Goal: Find specific page/section: Find specific page/section

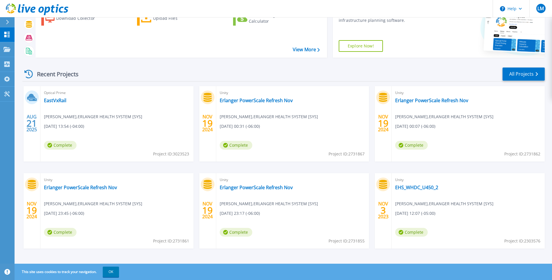
scroll to position [42, 0]
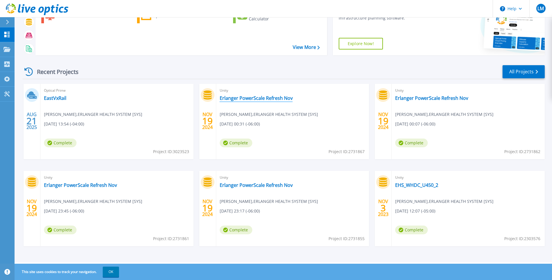
click at [242, 99] on link "Erlanger PowerScale Refresh Nov" at bounding box center [256, 98] width 73 height 6
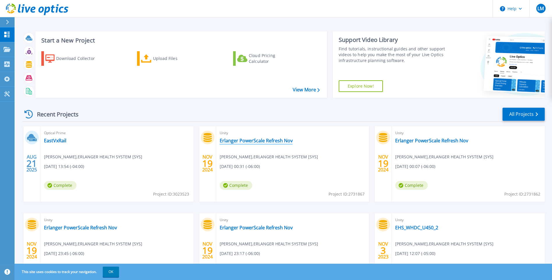
click at [237, 140] on link "Erlanger PowerScale Refresh Nov" at bounding box center [256, 141] width 73 height 6
click at [433, 141] on link "Erlanger PowerScale Refresh Nov" at bounding box center [431, 141] width 73 height 6
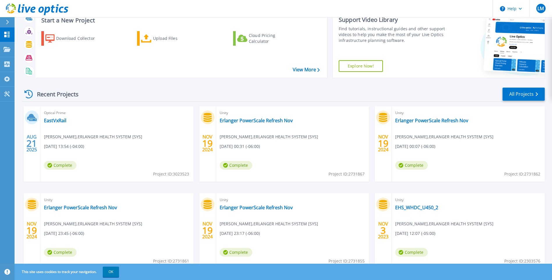
scroll to position [29, 0]
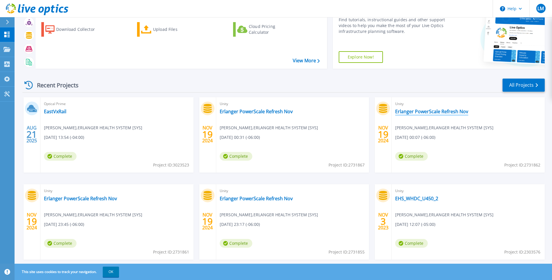
click at [431, 112] on link "Erlanger PowerScale Refresh Nov" at bounding box center [431, 111] width 73 height 6
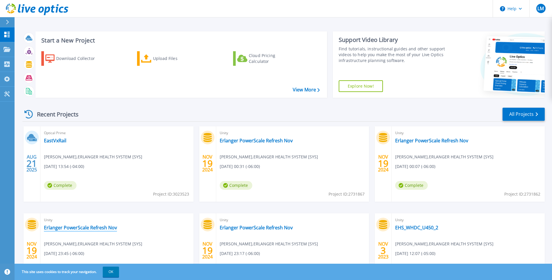
click at [92, 229] on link "Erlanger PowerScale Refresh Nov" at bounding box center [80, 227] width 73 height 6
click at [268, 229] on link "Erlanger PowerScale Refresh Nov" at bounding box center [256, 227] width 73 height 6
